Goal: Information Seeking & Learning: Stay updated

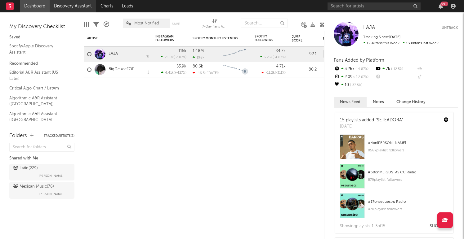
click at [74, 3] on link "Discovery Assistant" at bounding box center [73, 6] width 47 height 12
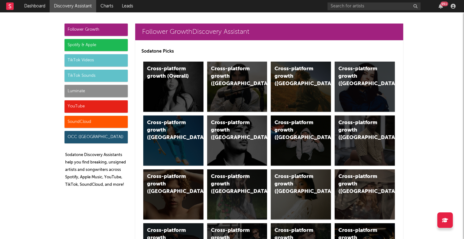
click at [73, 99] on div "Follower Growth Spotify & Apple TikTok Videos TikTok Sounds Luminate YouTube So…" at bounding box center [96, 108] width 63 height 169
click at [75, 96] on div "Luminate" at bounding box center [96, 91] width 63 height 12
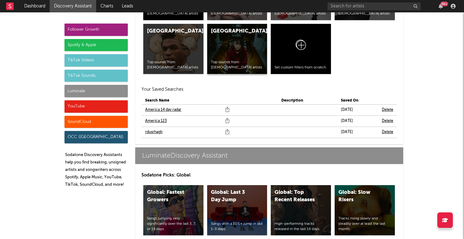
scroll to position [2897, 0]
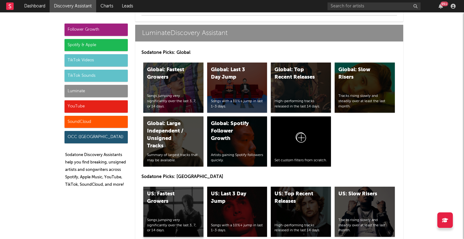
click at [150, 206] on div "US: Fastest Growers Songs jumping very significantly over the last 3, 7, or 14 …" at bounding box center [173, 212] width 60 height 50
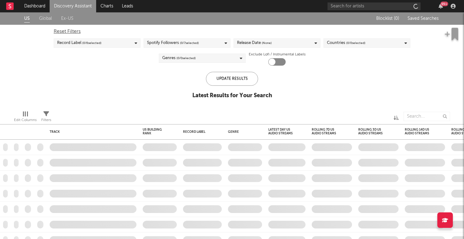
checkbox input "true"
